Goal: Unclear

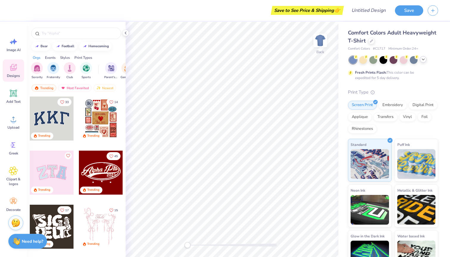
click at [422, 61] on icon at bounding box center [423, 59] width 5 height 5
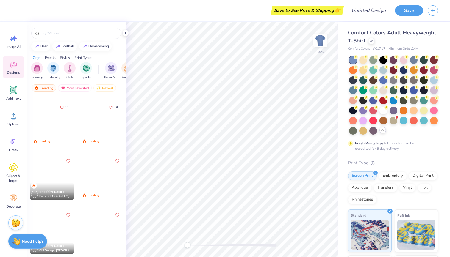
scroll to position [2899, 0]
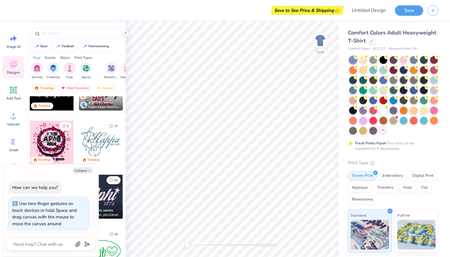
click at [176, 246] on div "Back" at bounding box center [232, 140] width 213 height 236
click at [174, 249] on div "Back" at bounding box center [232, 140] width 213 height 236
click at [385, 60] on div at bounding box center [383, 60] width 8 height 8
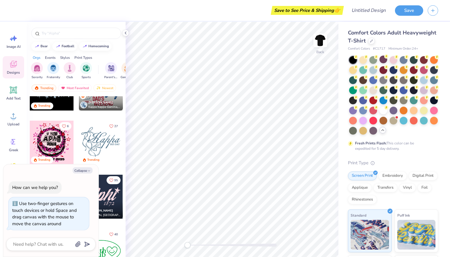
click at [168, 250] on div "Back" at bounding box center [232, 140] width 213 height 236
click at [404, 89] on div at bounding box center [403, 90] width 8 height 8
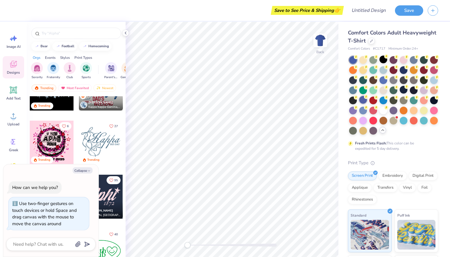
click at [361, 101] on div at bounding box center [363, 100] width 8 height 8
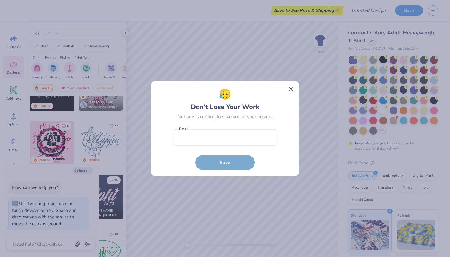
click at [288, 92] on button "Close" at bounding box center [290, 88] width 11 height 11
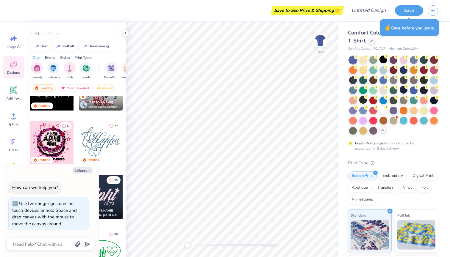
click at [240, 2] on div "Save to See Price & Shipping 👉" at bounding box center [179, 10] width 326 height 21
type textarea "x"
